Goal: Task Accomplishment & Management: Manage account settings

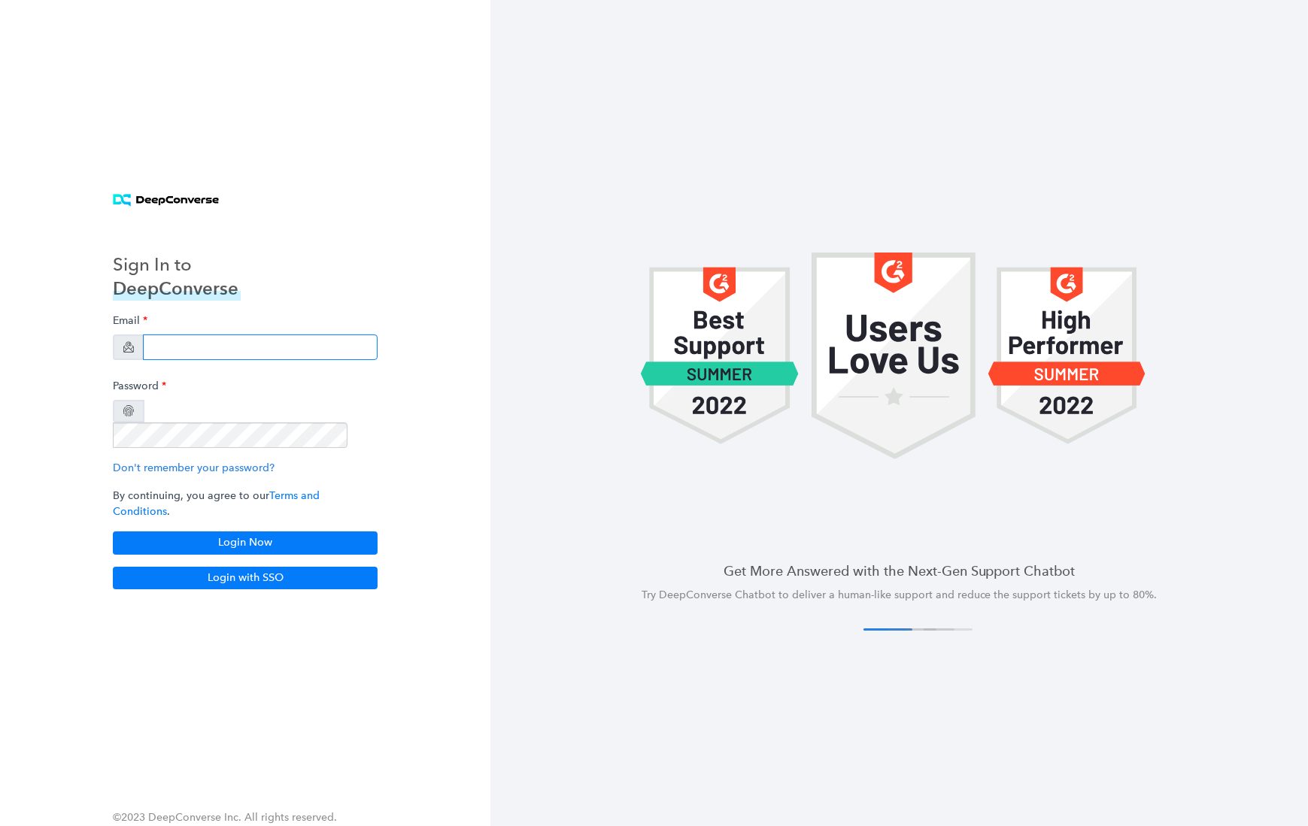
type input "[EMAIL_ADDRESS][DOMAIN_NAME]"
click at [587, 437] on div at bounding box center [898, 355] width 817 height 339
click at [182, 532] on button "Login Now" at bounding box center [245, 543] width 265 height 23
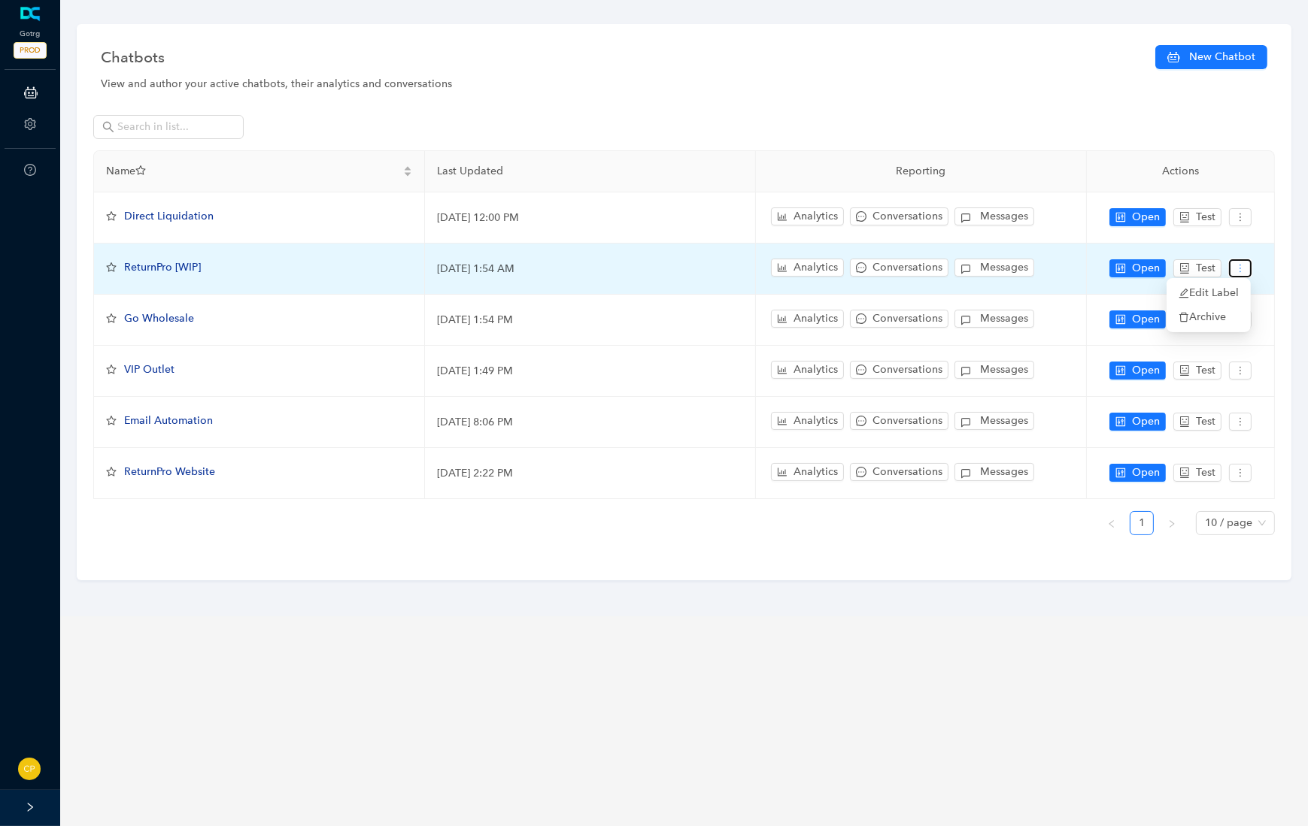
click at [1242, 270] on icon "more" at bounding box center [1240, 268] width 11 height 11
click at [1234, 293] on span "Edit Label" at bounding box center [1208, 293] width 60 height 17
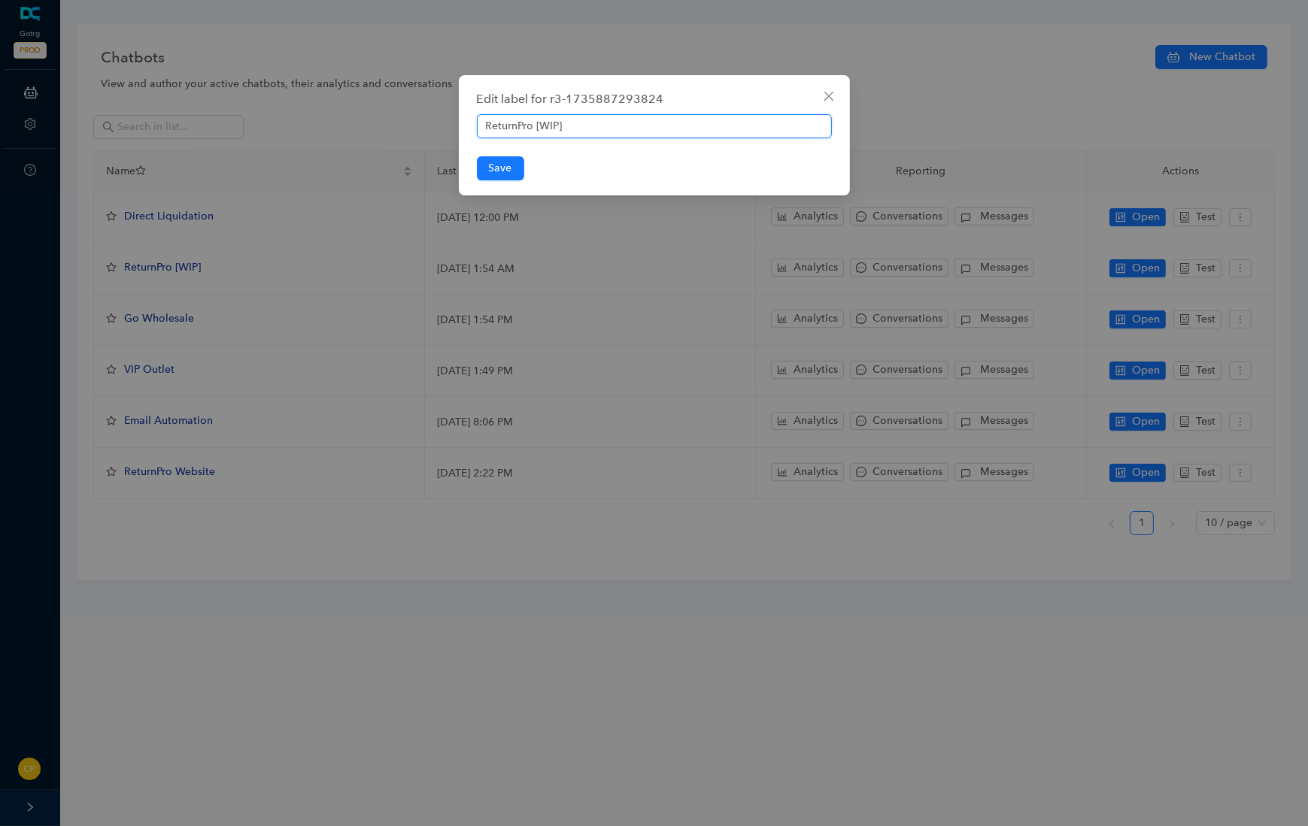
drag, startPoint x: 571, startPoint y: 127, endPoint x: 536, endPoint y: 129, distance: 35.4
click at [536, 129] on input "ReturnPro [WIP]" at bounding box center [654, 126] width 355 height 24
type input "ReturnPro Portal"
click at [502, 168] on span "Save" at bounding box center [500, 168] width 23 height 17
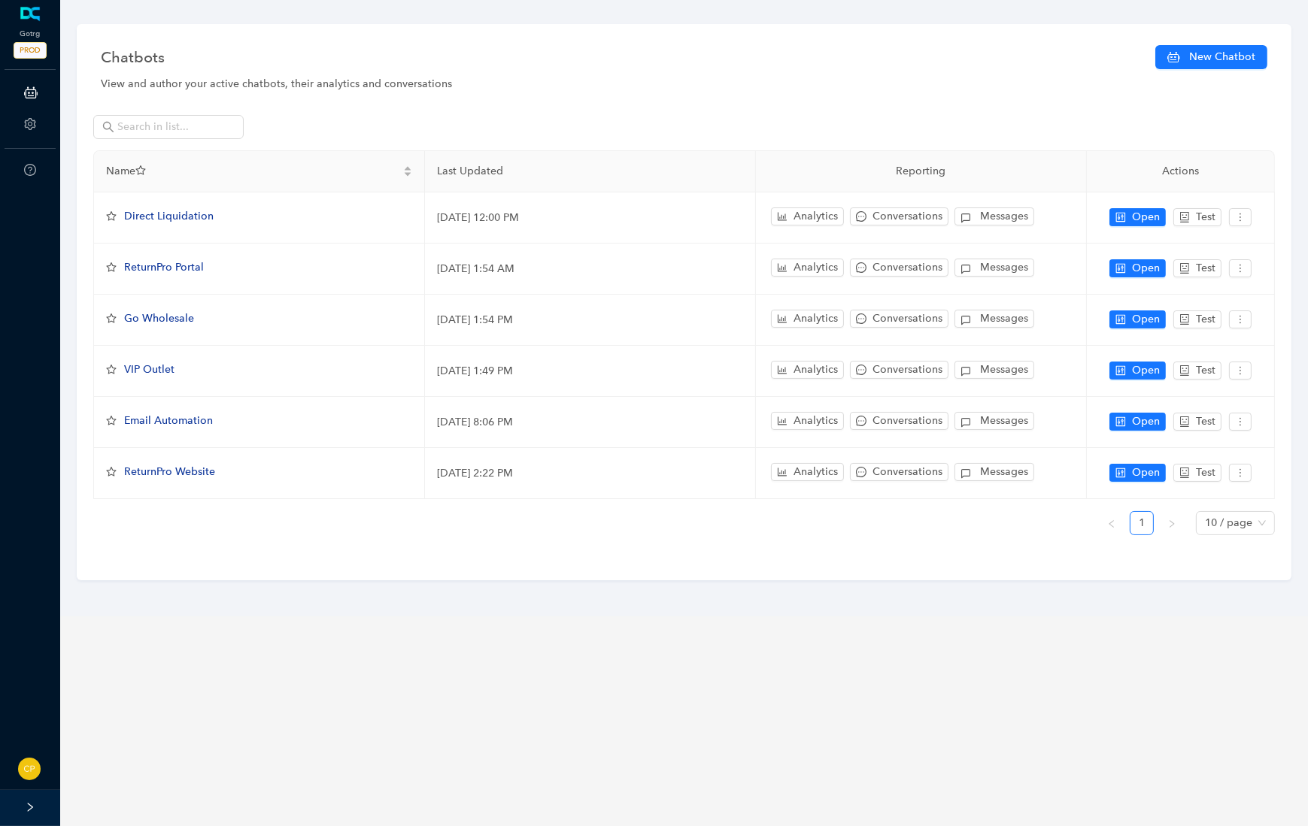
click at [508, 673] on main "Chatbots New Chatbot View and author your active chatbots, their analytics and …" at bounding box center [683, 413] width 1247 height 826
